Goal: Task Accomplishment & Management: Manage account settings

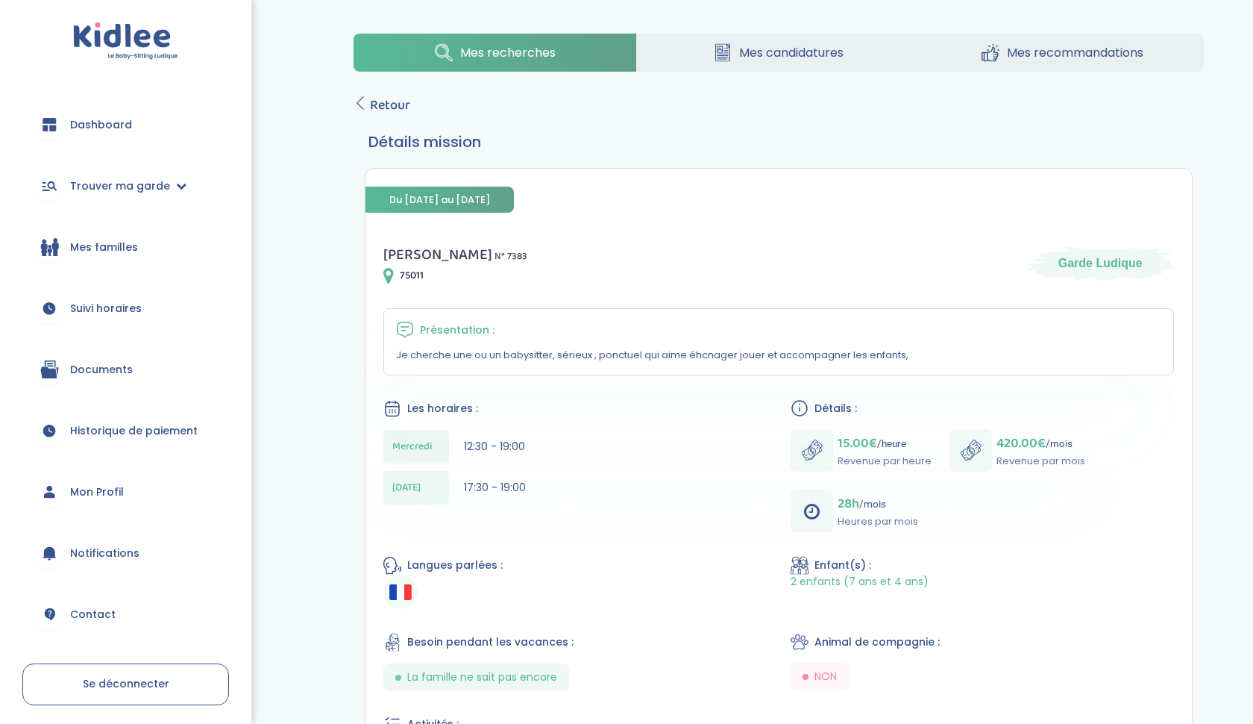
click at [128, 303] on span "Suivi horaires" at bounding box center [106, 309] width 72 height 16
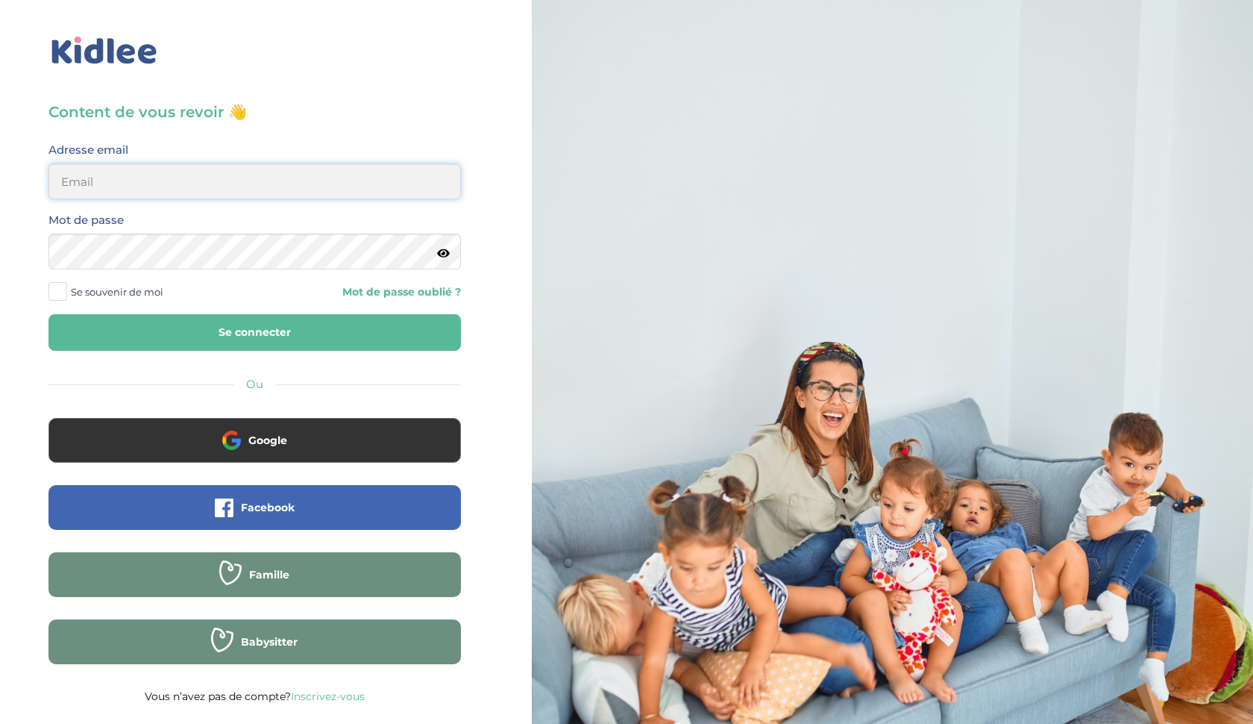
type input "ffna.laetitia@gmail.com"
click at [148, 335] on button "Se connecter" at bounding box center [254, 332] width 413 height 37
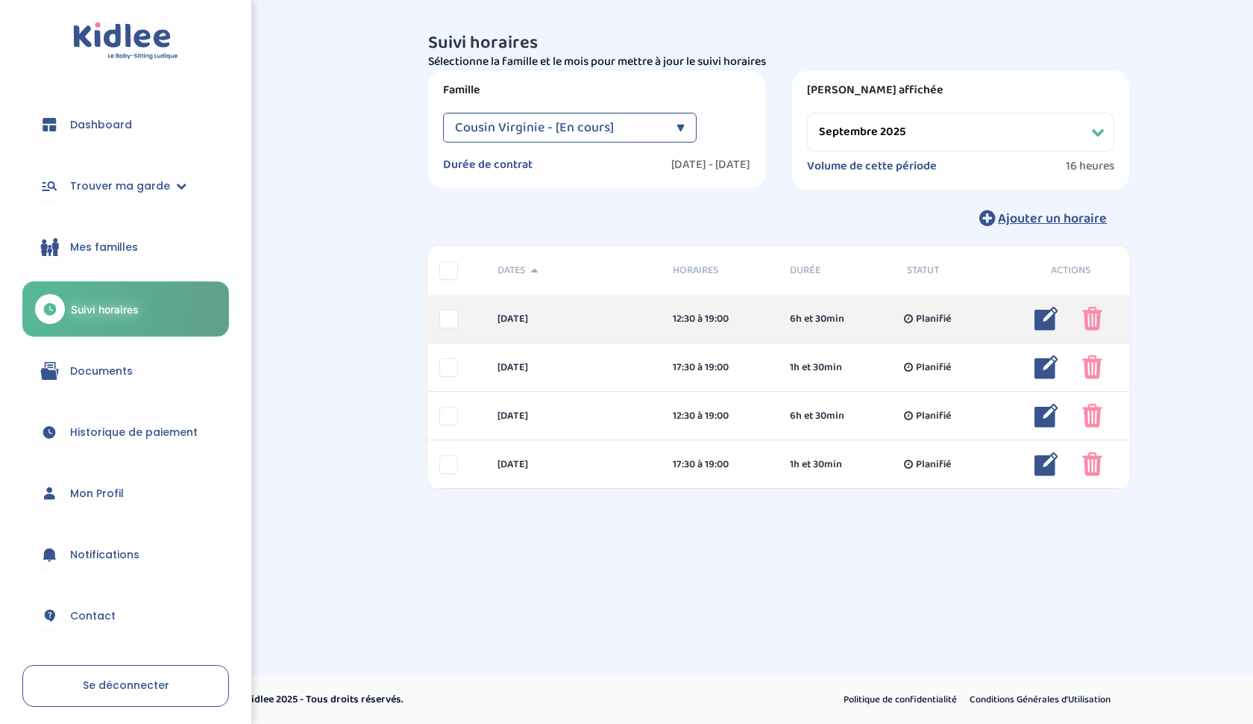
click at [1040, 322] on img at bounding box center [1047, 319] width 24 height 24
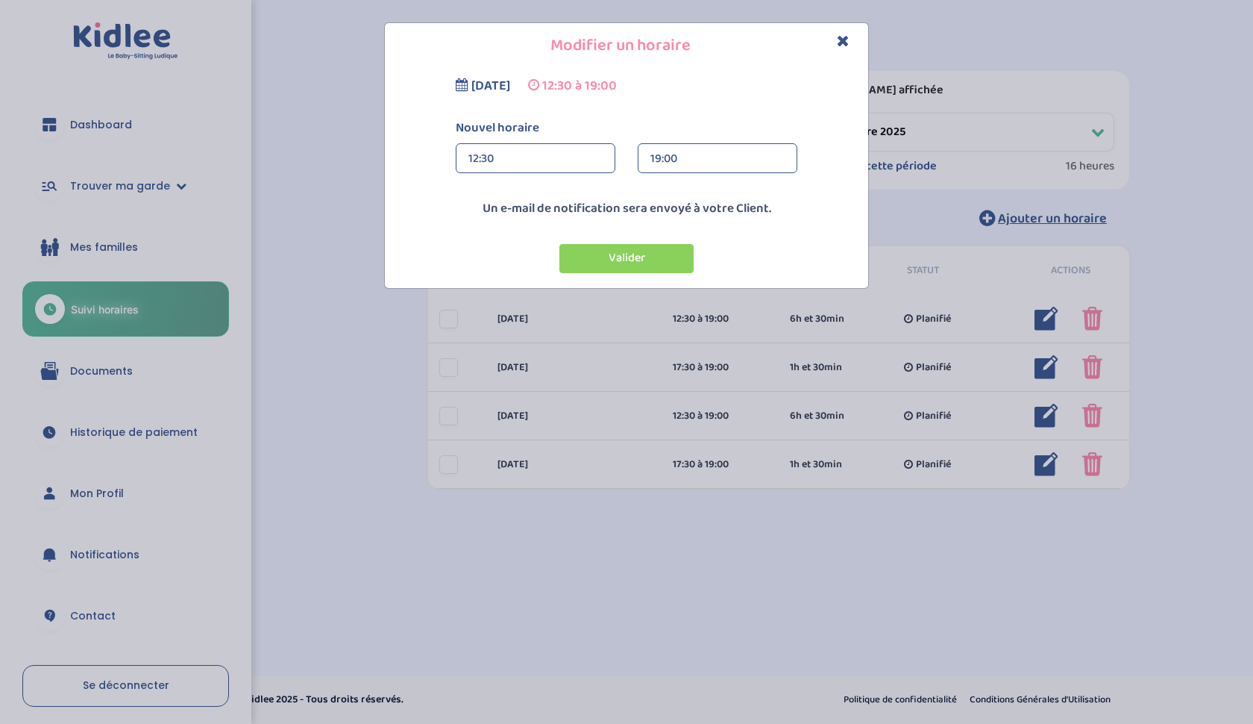
click at [510, 151] on div "12:30" at bounding box center [536, 159] width 134 height 30
click at [486, 227] on div "11:30" at bounding box center [536, 218] width 158 height 37
click at [639, 253] on button "Valider" at bounding box center [627, 258] width 134 height 29
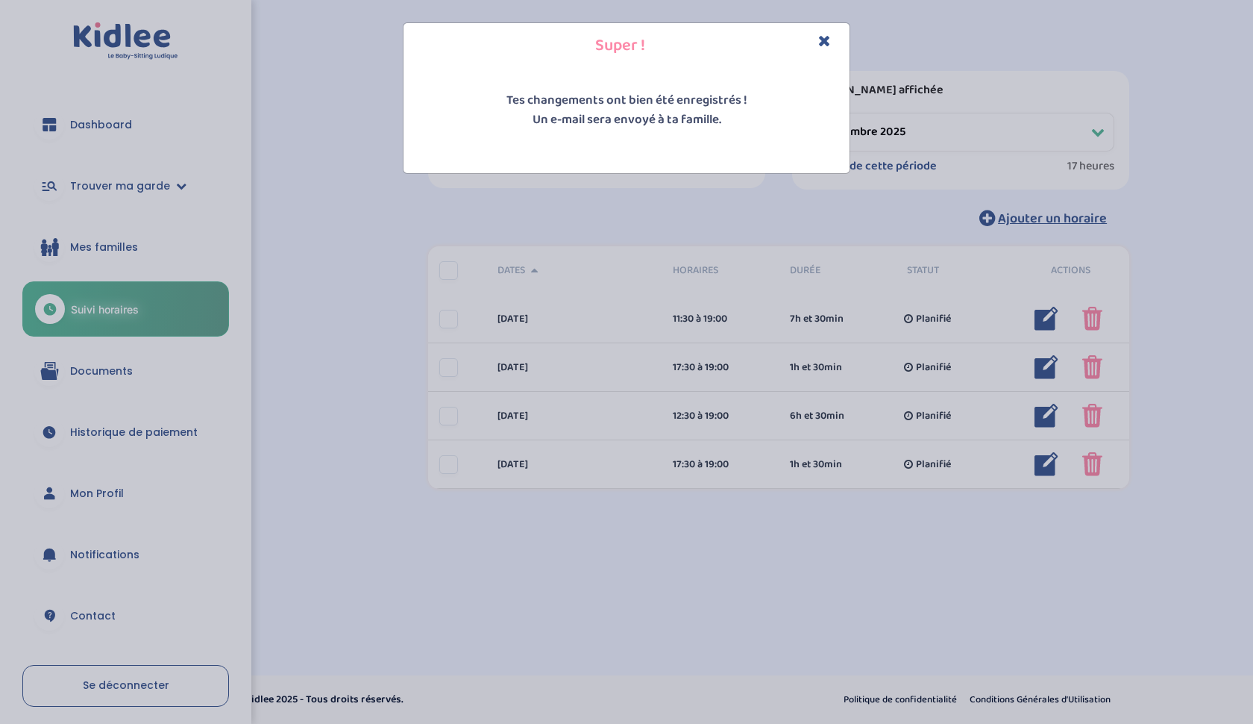
click at [819, 45] on icon "Close" at bounding box center [824, 41] width 13 height 16
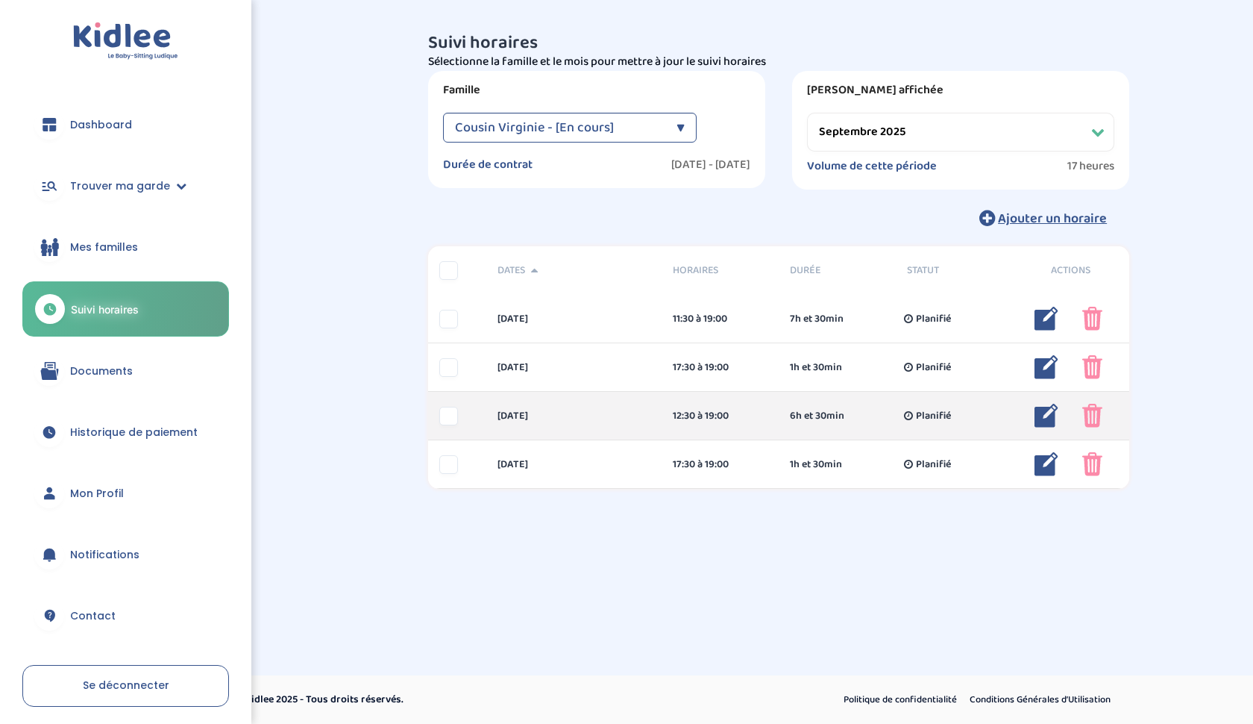
click at [1050, 416] on img at bounding box center [1047, 416] width 24 height 24
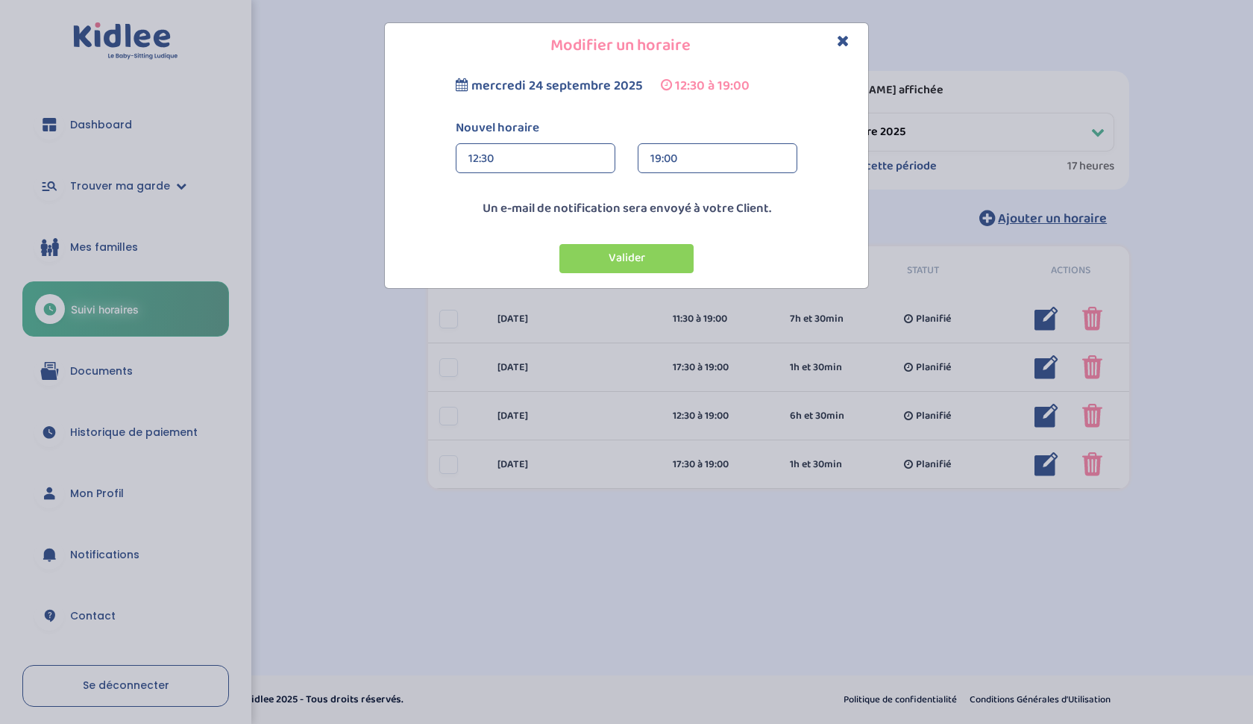
click at [530, 146] on div "12:30" at bounding box center [536, 159] width 134 height 30
click at [511, 225] on div "11:30" at bounding box center [536, 218] width 158 height 37
click at [595, 264] on button "Valider" at bounding box center [627, 258] width 134 height 29
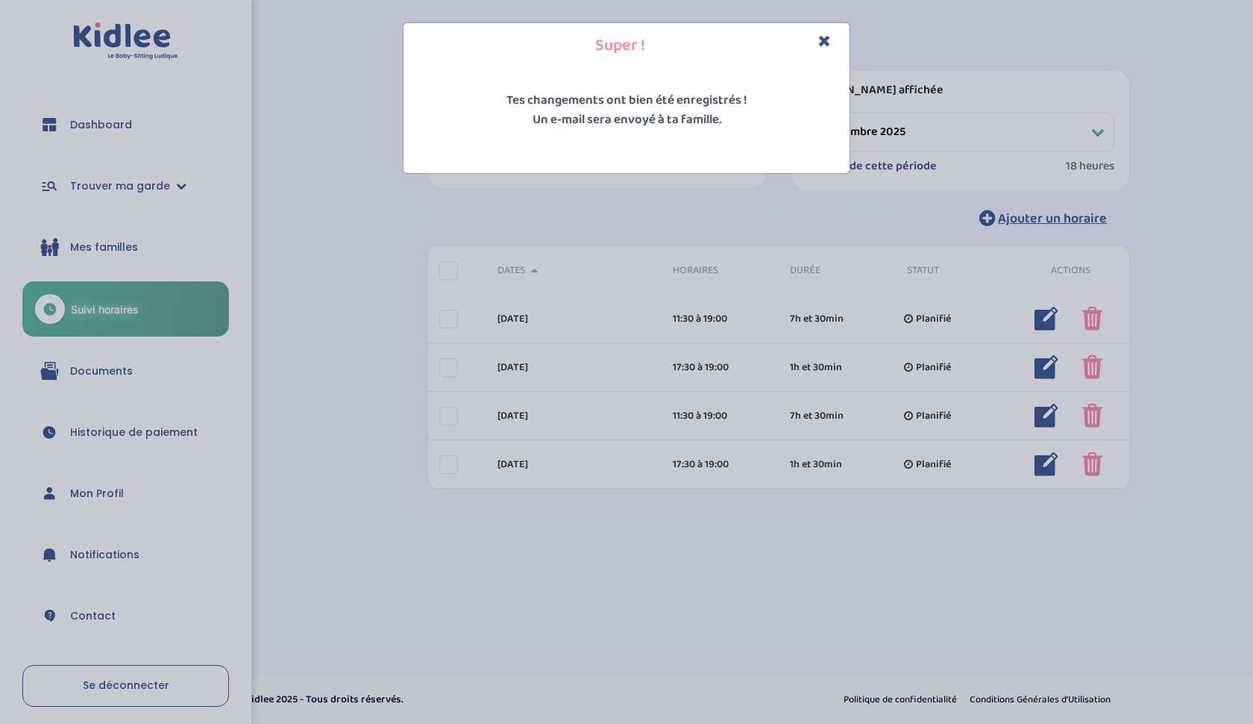
click at [819, 43] on icon "Close" at bounding box center [824, 41] width 13 height 16
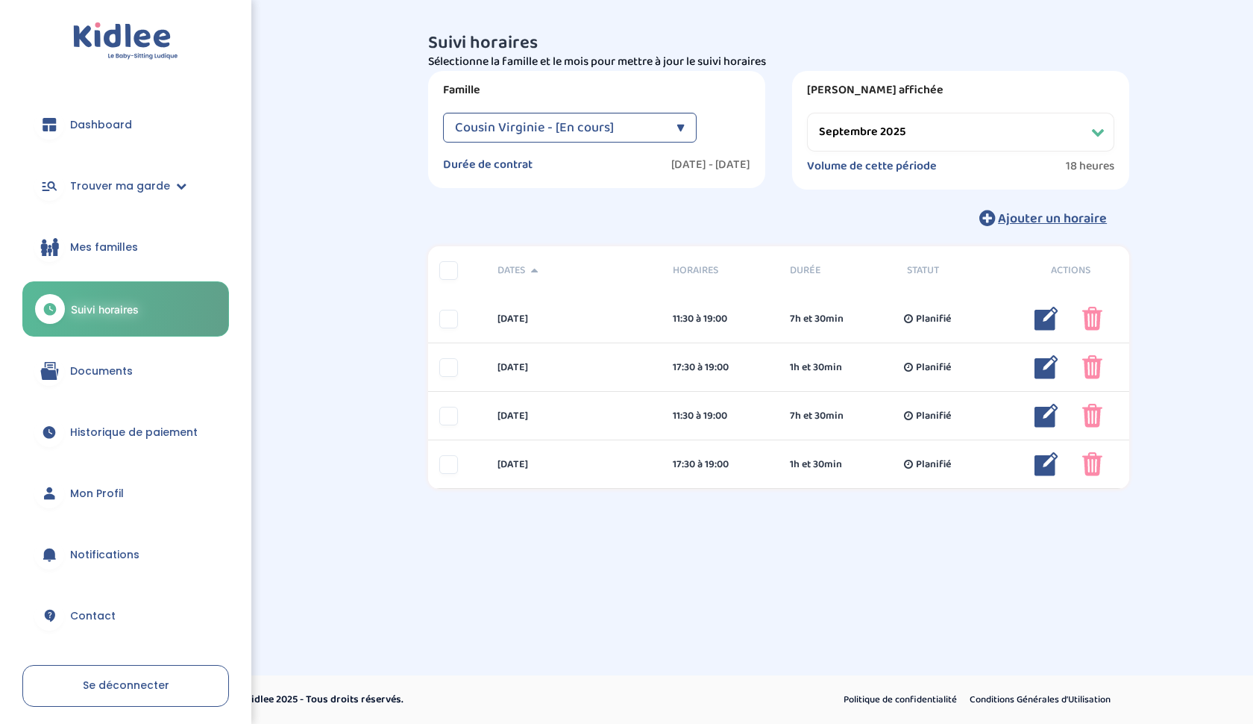
scroll to position [0, 0]
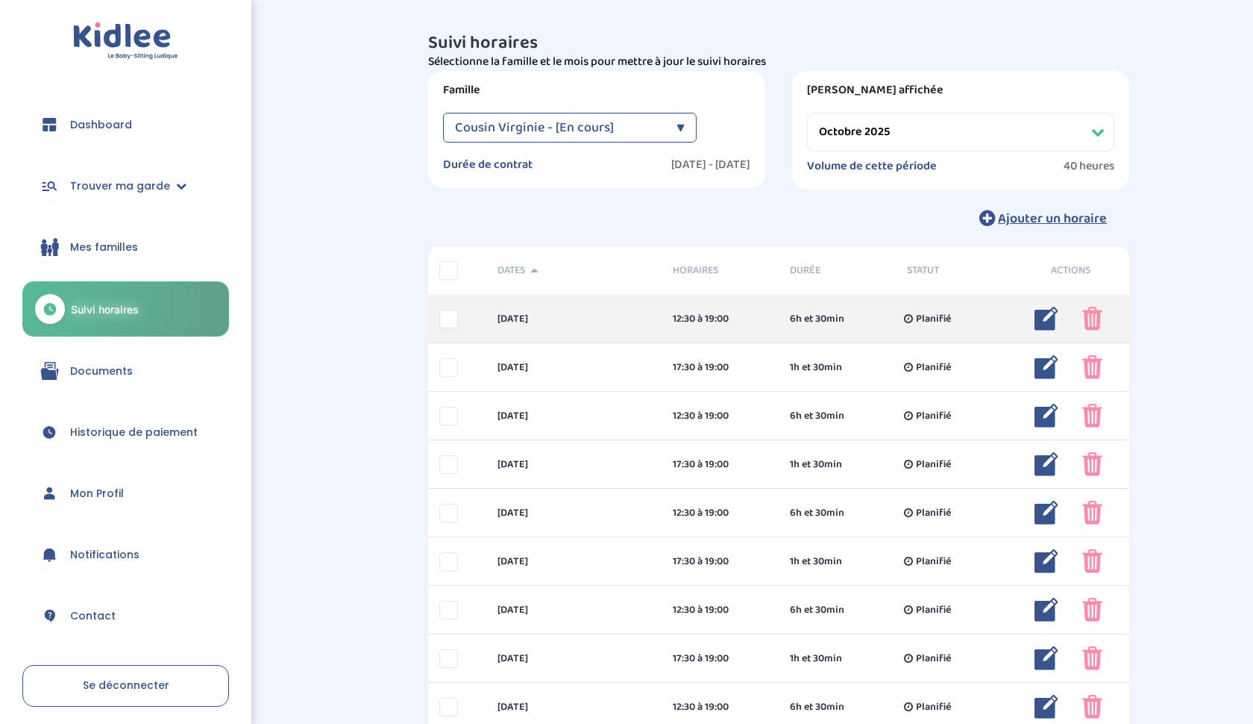
click at [1052, 318] on img at bounding box center [1047, 319] width 24 height 24
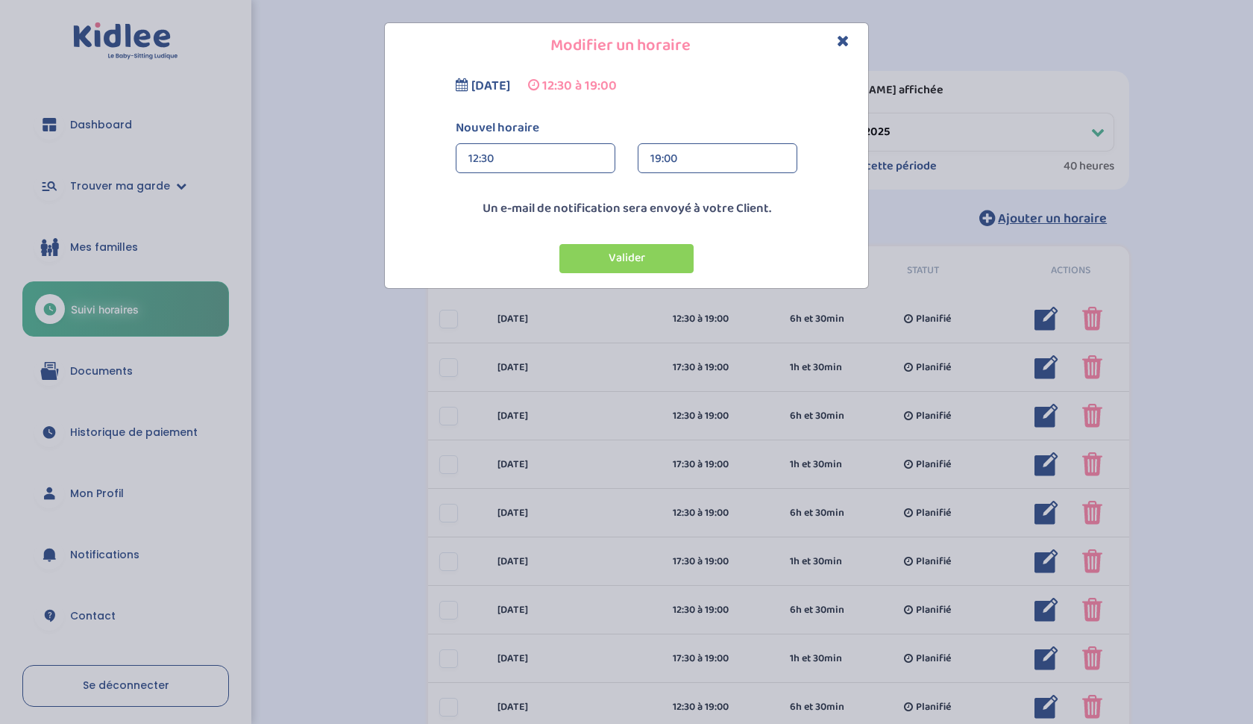
click at [539, 161] on div "12:30" at bounding box center [536, 159] width 134 height 30
click at [533, 229] on div "11:30" at bounding box center [536, 218] width 158 height 37
click at [624, 253] on button "Valider" at bounding box center [627, 258] width 134 height 29
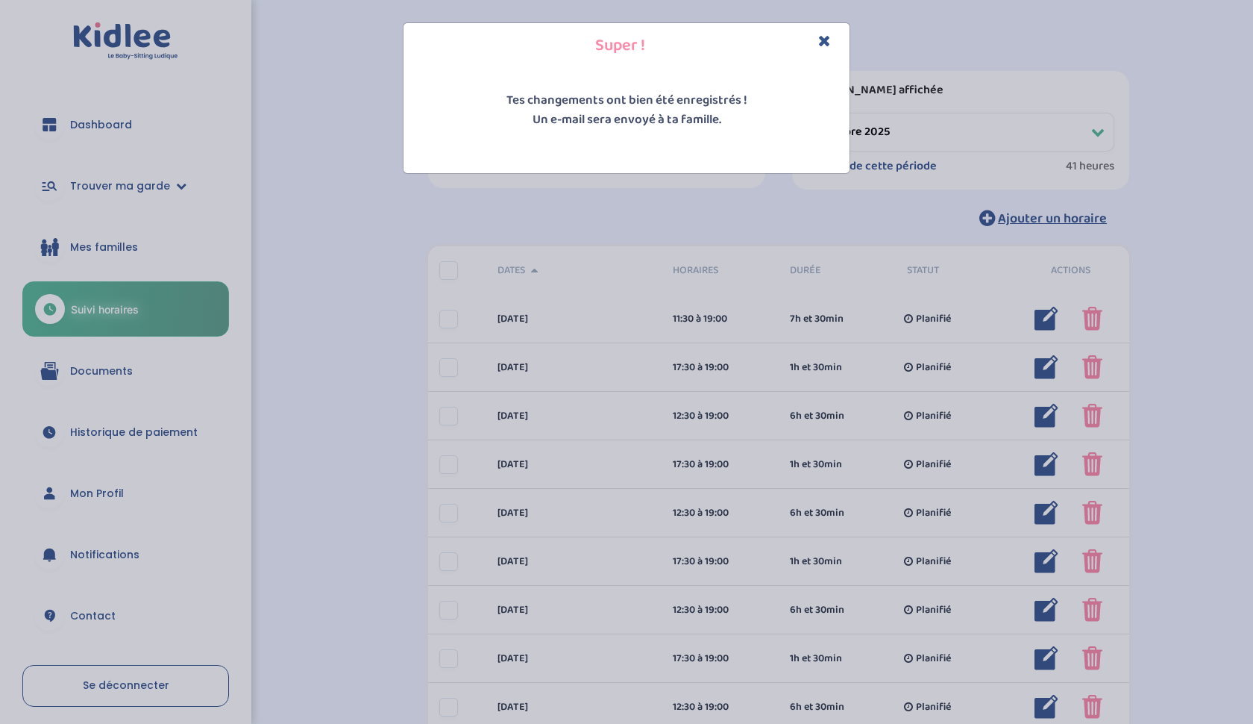
click at [832, 43] on h4 "Super !" at bounding box center [627, 45] width 424 height 23
click at [834, 32] on div "Super !" at bounding box center [627, 46] width 446 height 46
click at [821, 41] on icon "Close" at bounding box center [824, 41] width 13 height 16
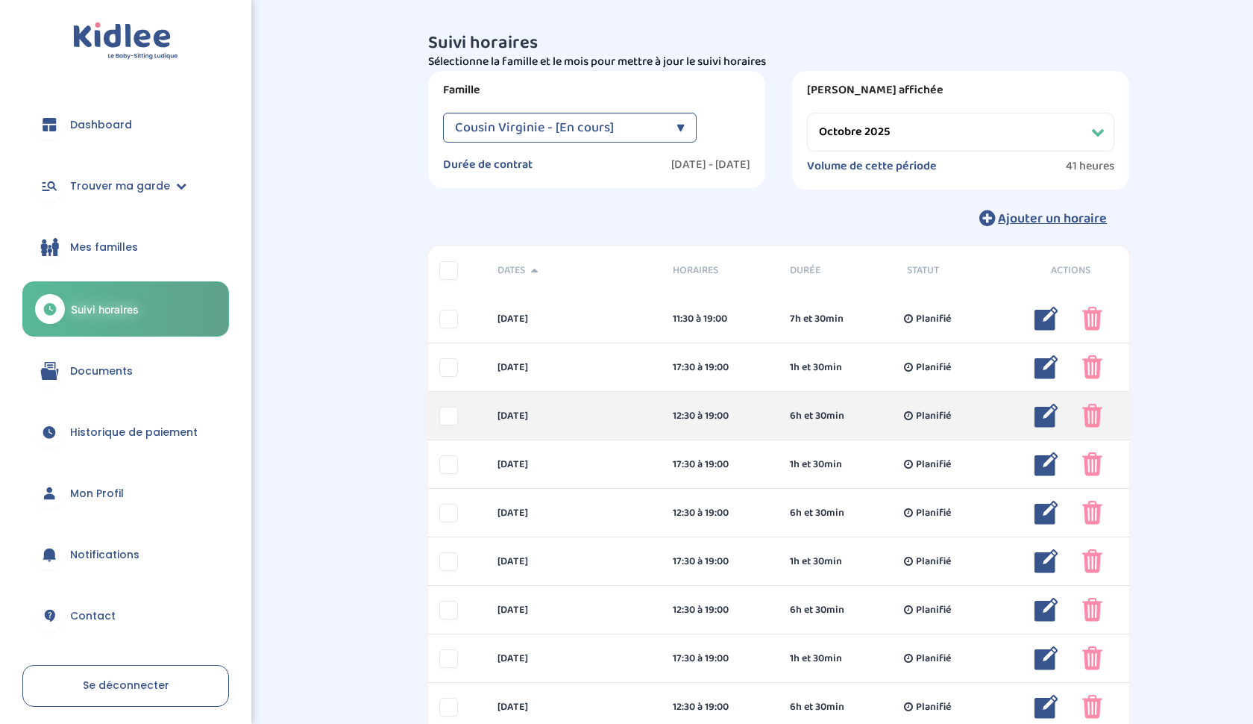
click at [1046, 419] on img at bounding box center [1047, 416] width 24 height 24
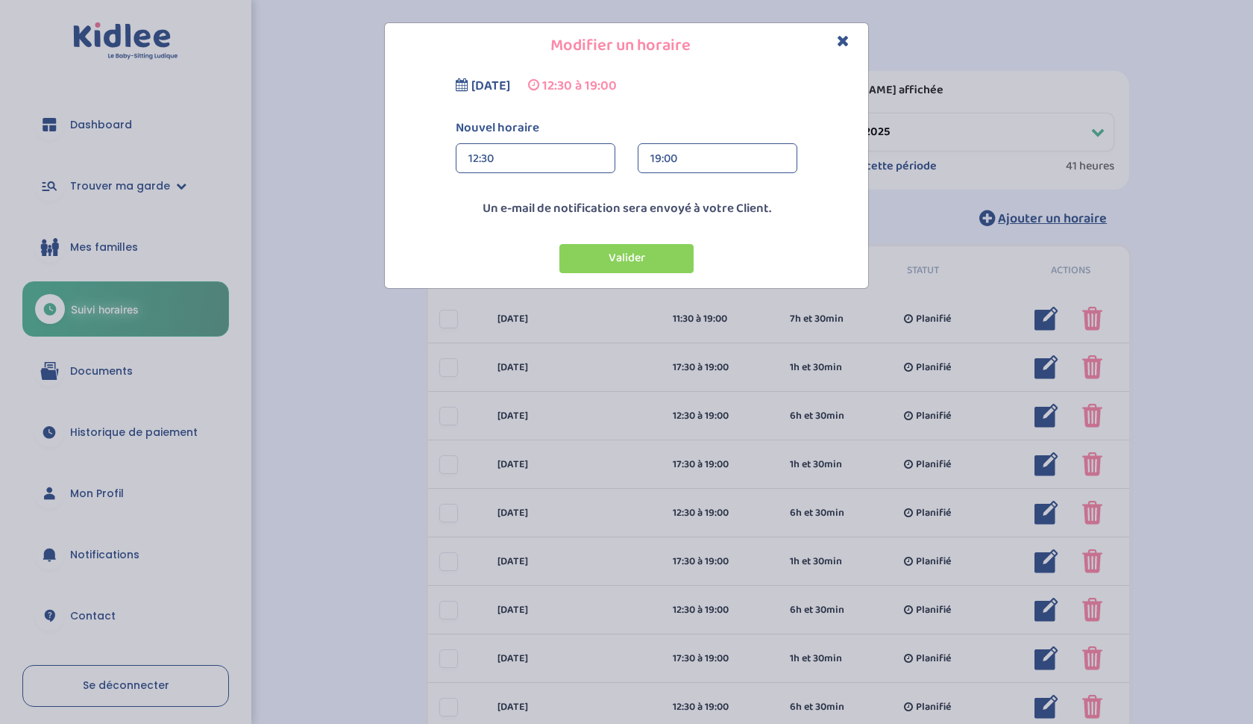
click at [495, 150] on div "12:30" at bounding box center [536, 159] width 134 height 30
click at [505, 213] on div "11:30" at bounding box center [536, 218] width 158 height 37
click at [597, 269] on button "Valider" at bounding box center [627, 258] width 134 height 29
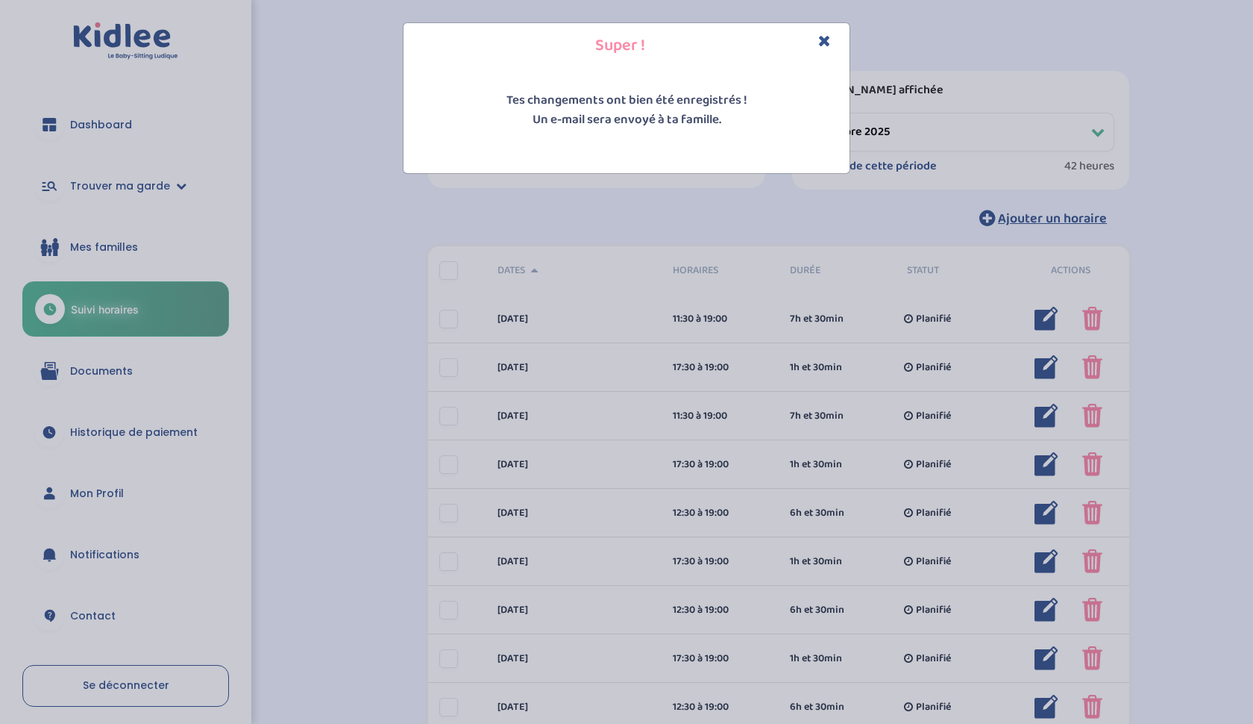
click at [821, 46] on icon "Close" at bounding box center [824, 41] width 13 height 16
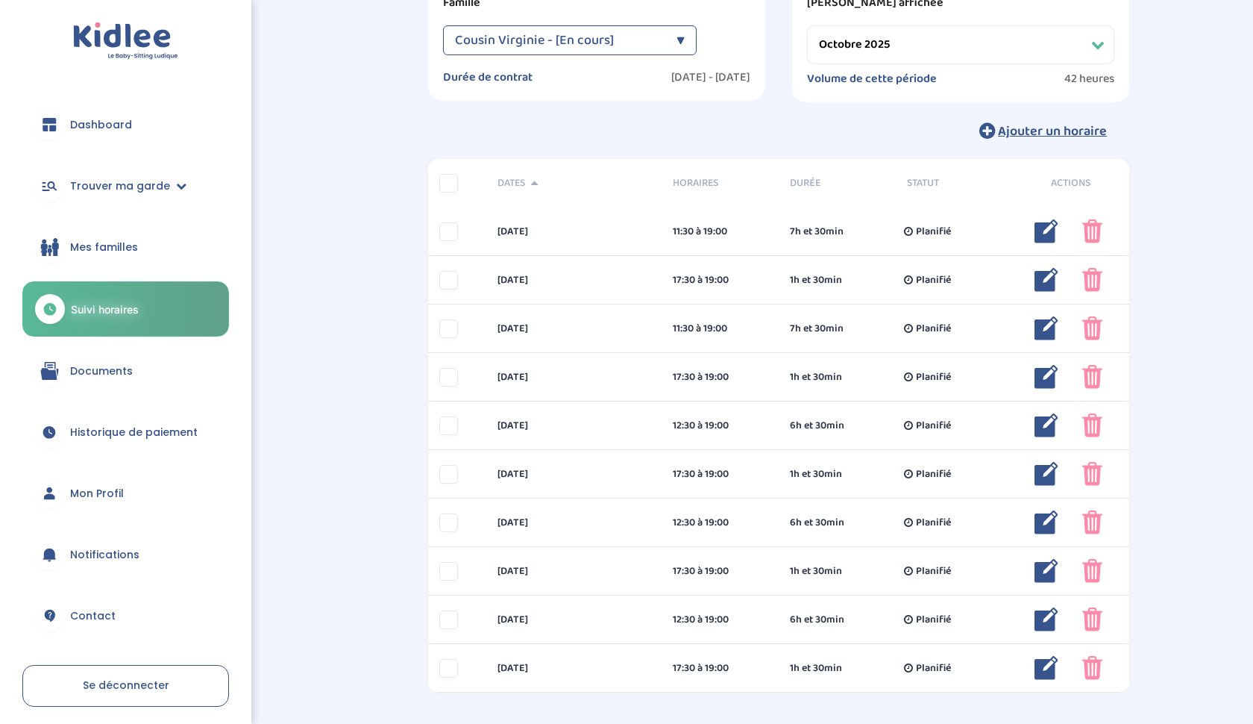
scroll to position [89, 0]
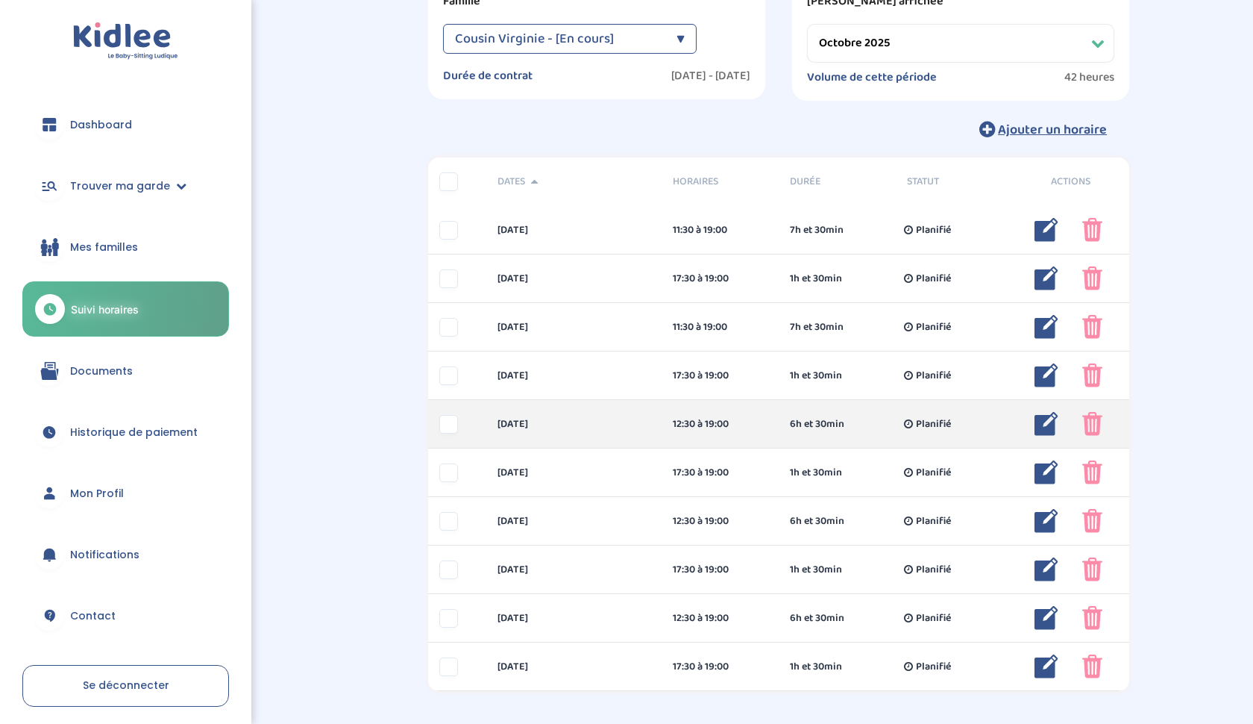
click at [1038, 422] on img at bounding box center [1047, 424] width 24 height 24
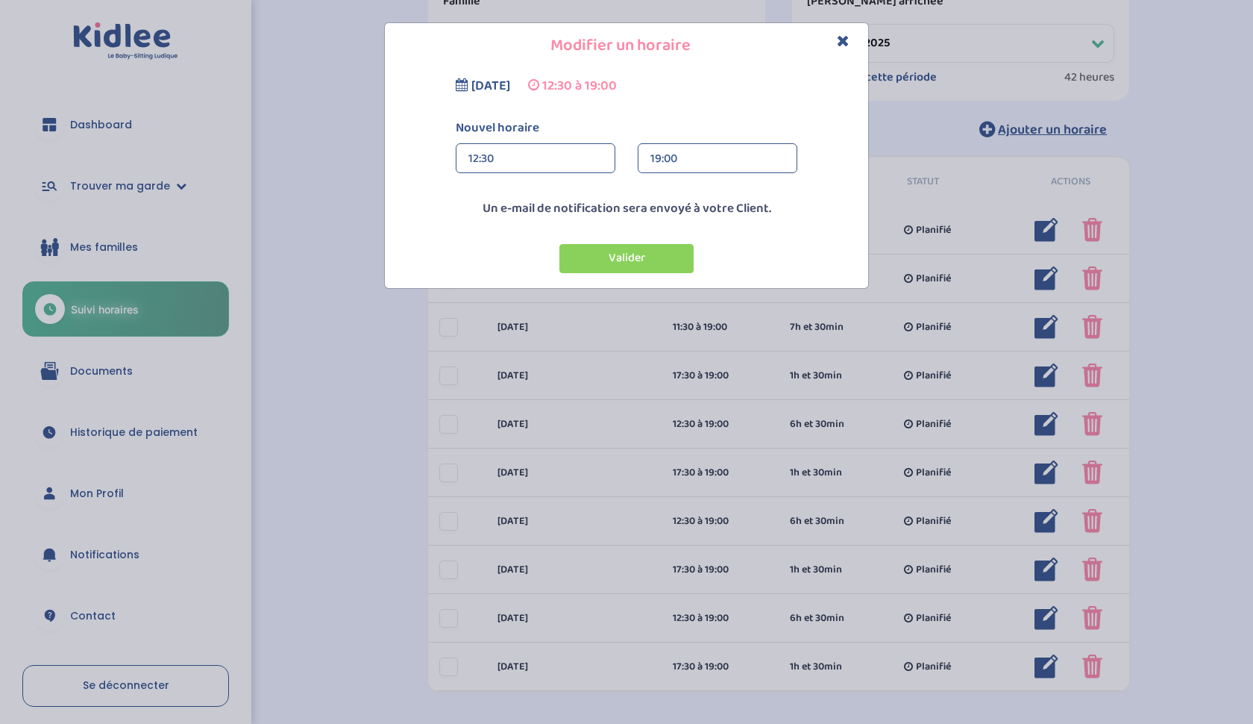
click at [560, 169] on div "12:30" at bounding box center [536, 159] width 134 height 30
click at [526, 229] on div "11:30" at bounding box center [536, 218] width 158 height 37
click at [651, 260] on button "Valider" at bounding box center [627, 258] width 134 height 29
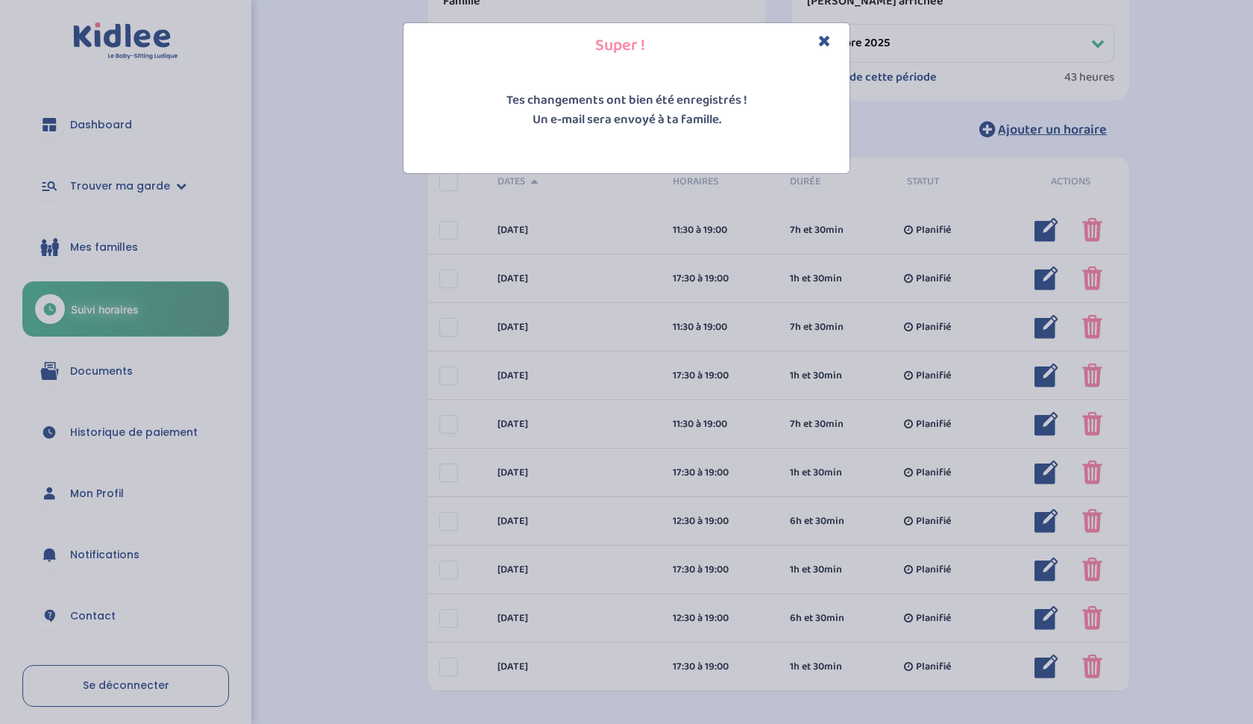
click at [827, 40] on icon "Close" at bounding box center [824, 41] width 13 height 16
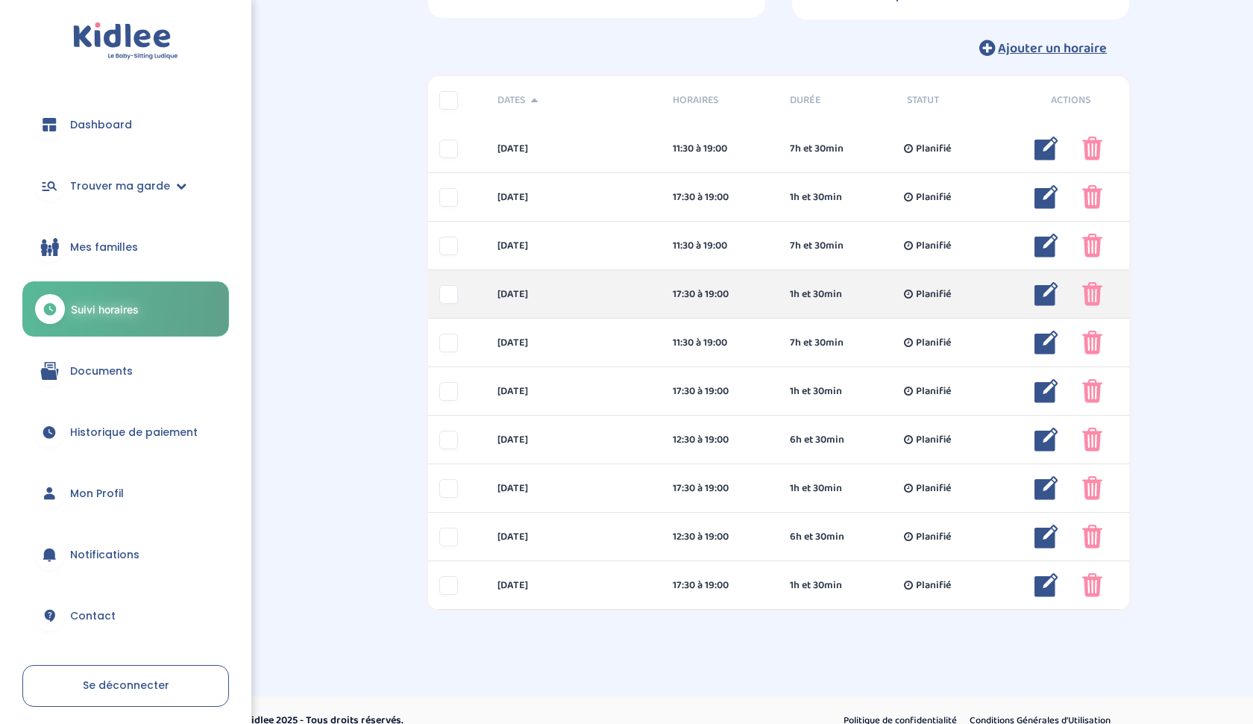
scroll to position [190, 0]
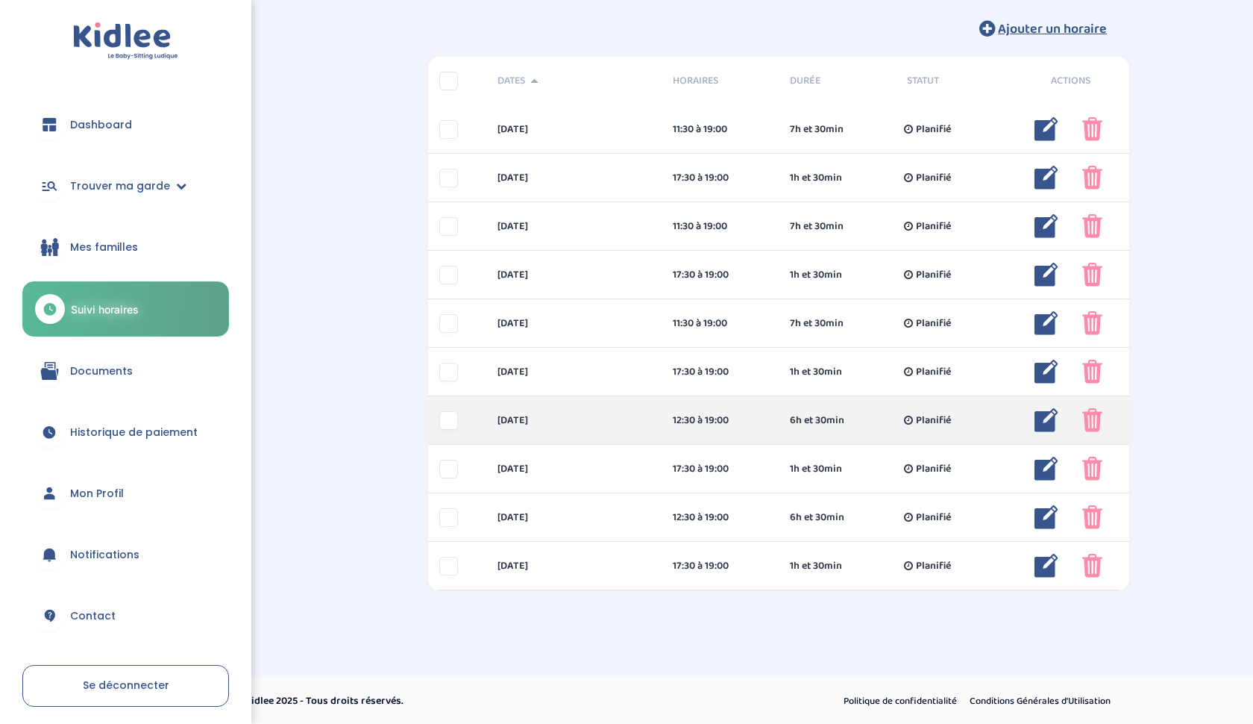
click at [1048, 425] on img at bounding box center [1047, 420] width 24 height 24
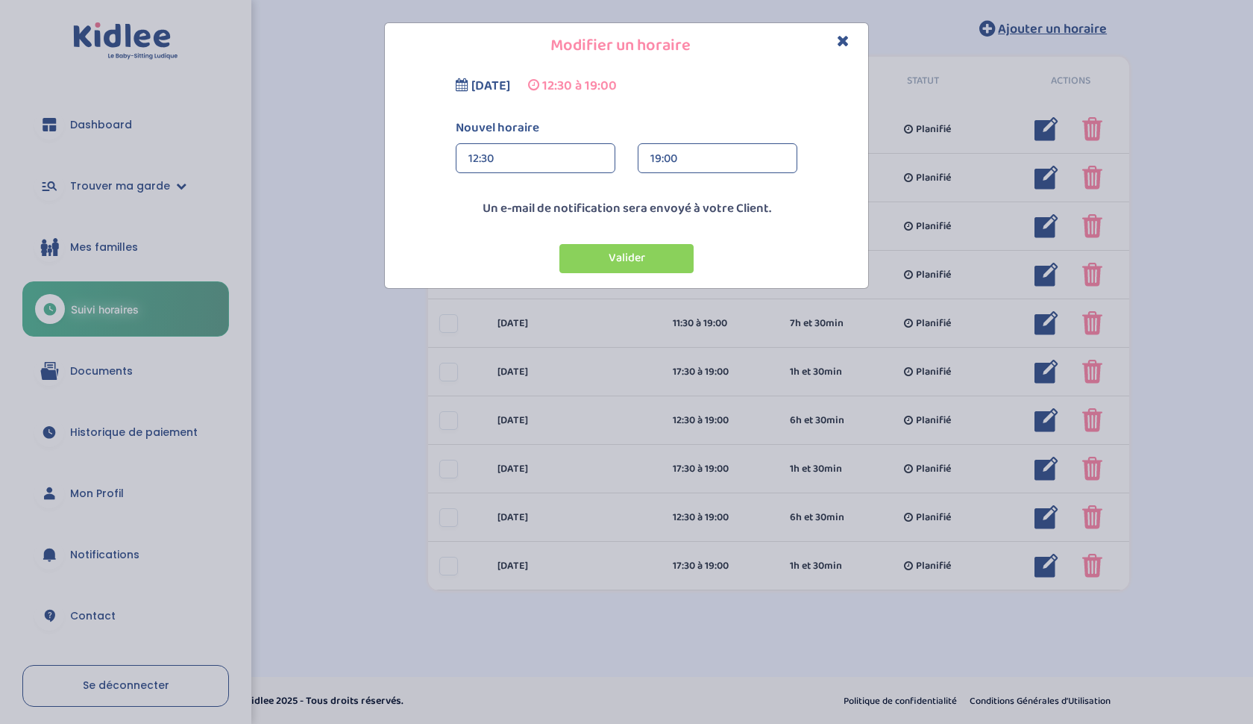
click at [555, 152] on div "12:30" at bounding box center [536, 159] width 134 height 30
click at [546, 216] on div "11:30" at bounding box center [536, 218] width 158 height 37
click at [641, 251] on button "Valider" at bounding box center [627, 258] width 134 height 29
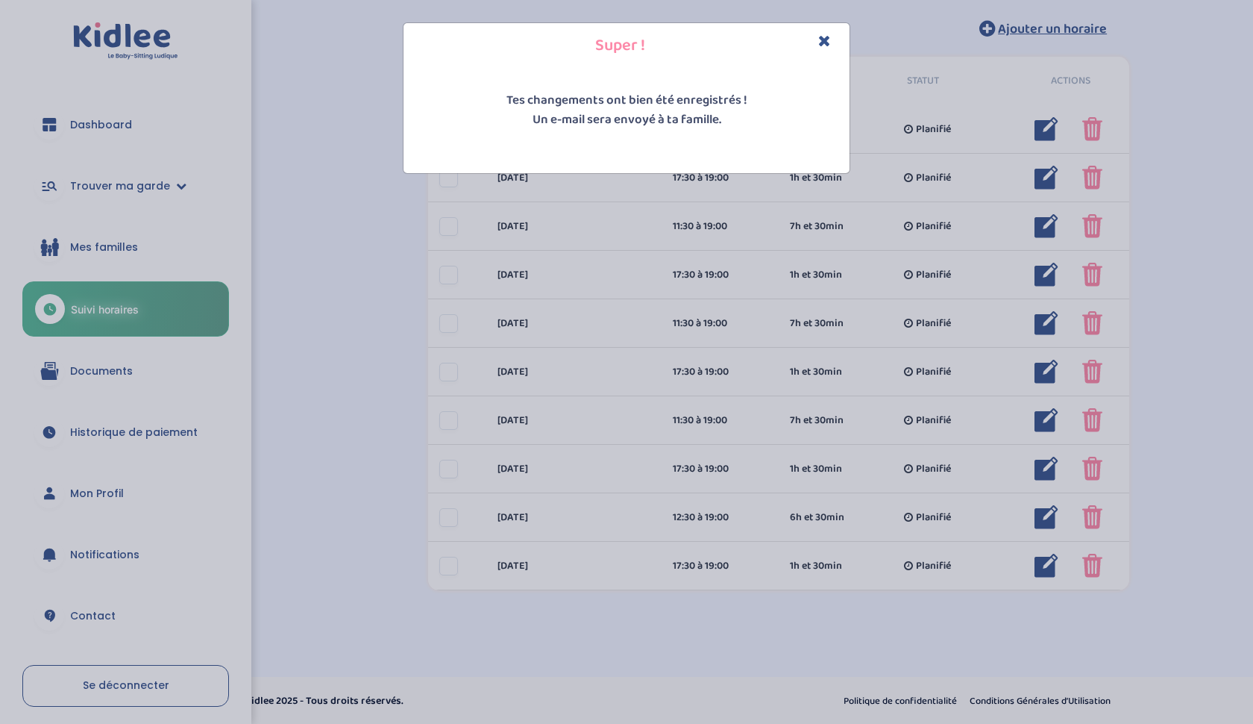
click at [828, 42] on icon "Close" at bounding box center [824, 41] width 13 height 16
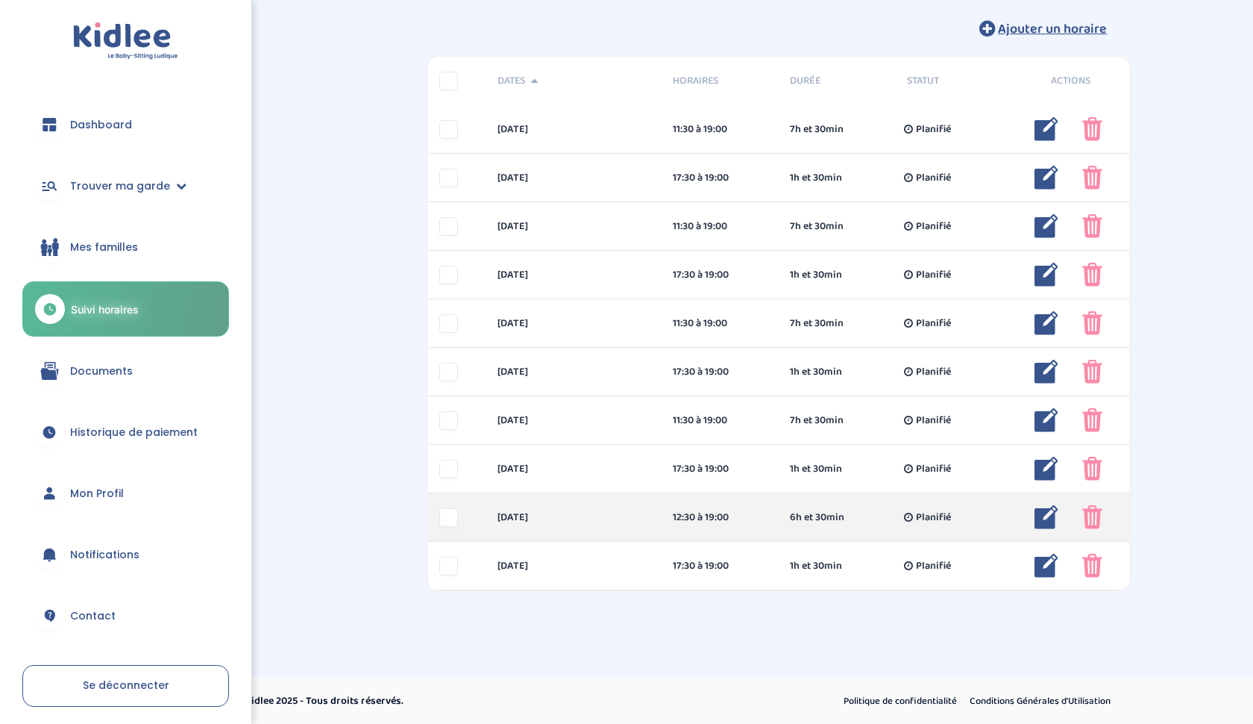
click at [1045, 521] on img at bounding box center [1047, 517] width 24 height 24
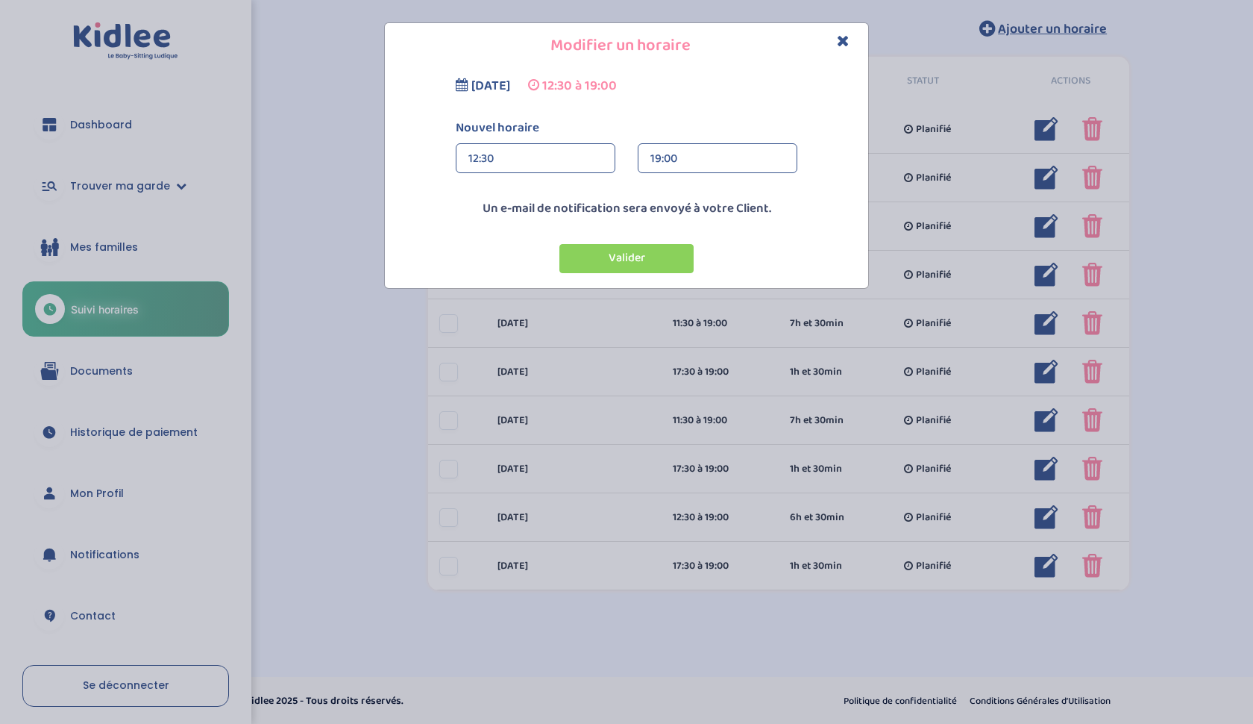
click at [484, 153] on div "12:30" at bounding box center [536, 159] width 134 height 30
click at [485, 213] on div "11:30" at bounding box center [536, 218] width 158 height 37
click at [587, 263] on button "Valider" at bounding box center [627, 258] width 134 height 29
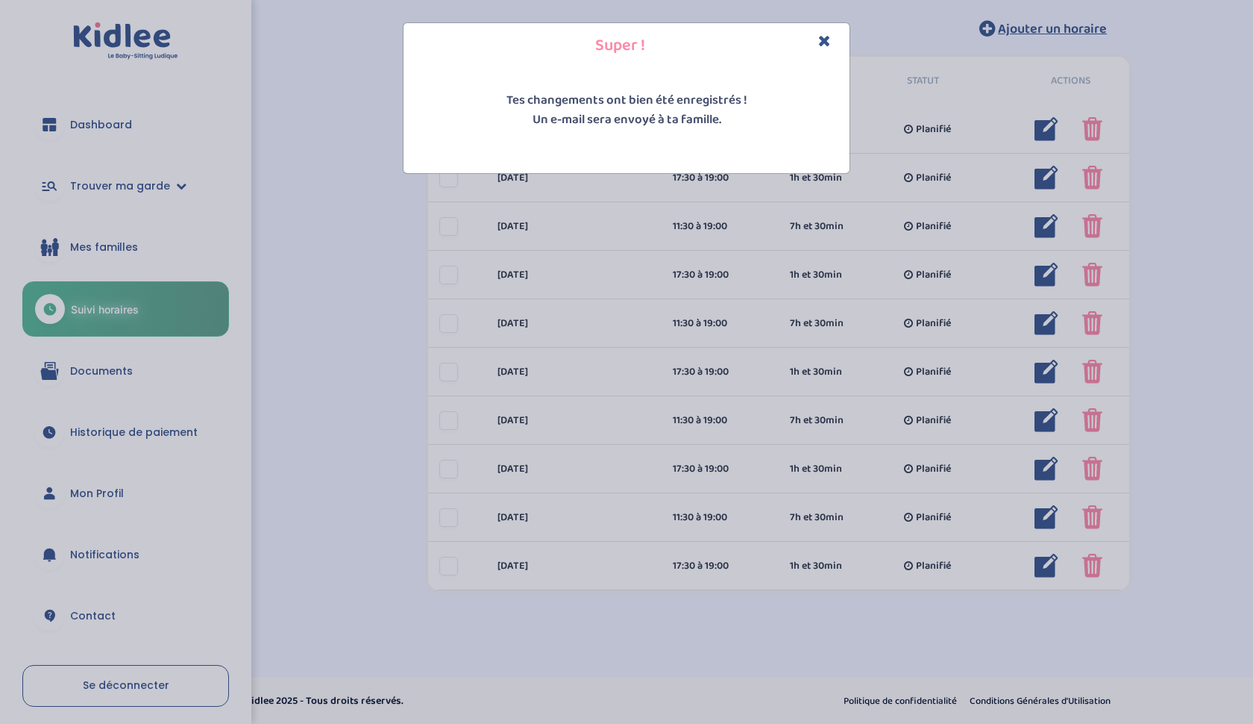
click at [823, 43] on icon "Close" at bounding box center [824, 41] width 13 height 16
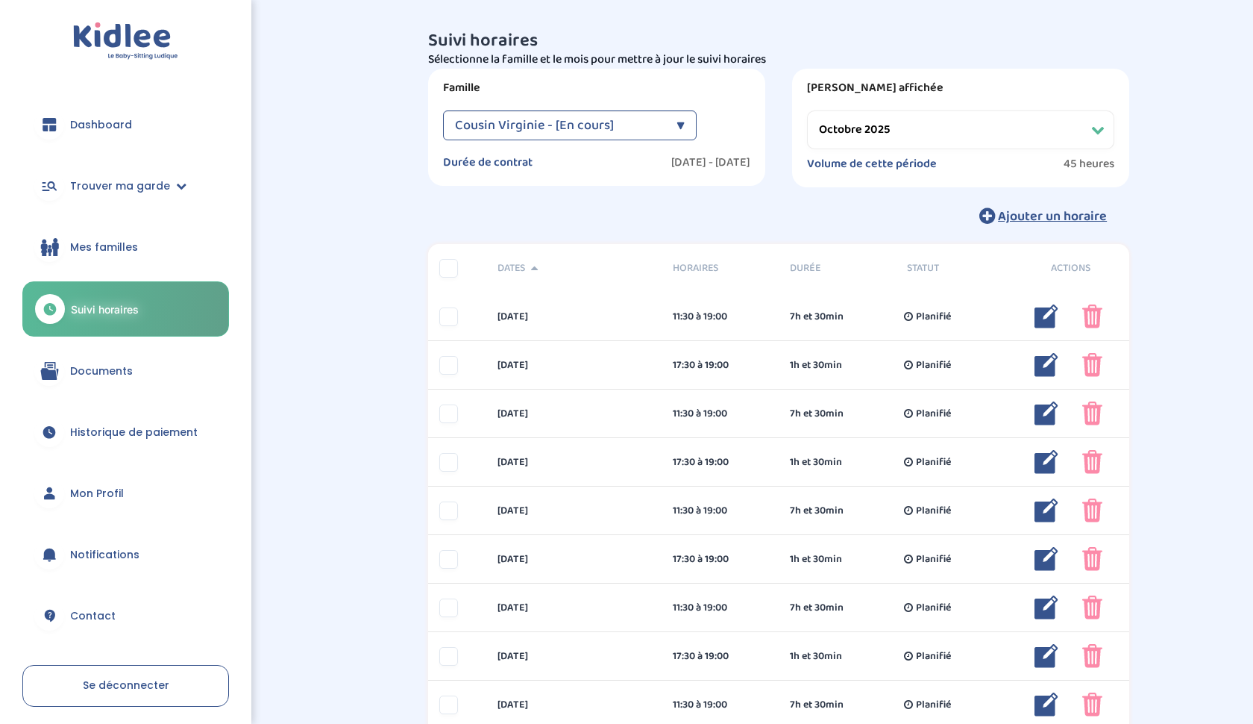
scroll to position [0, 0]
select select "septembre 2025"
